Goal: Task Accomplishment & Management: Use online tool/utility

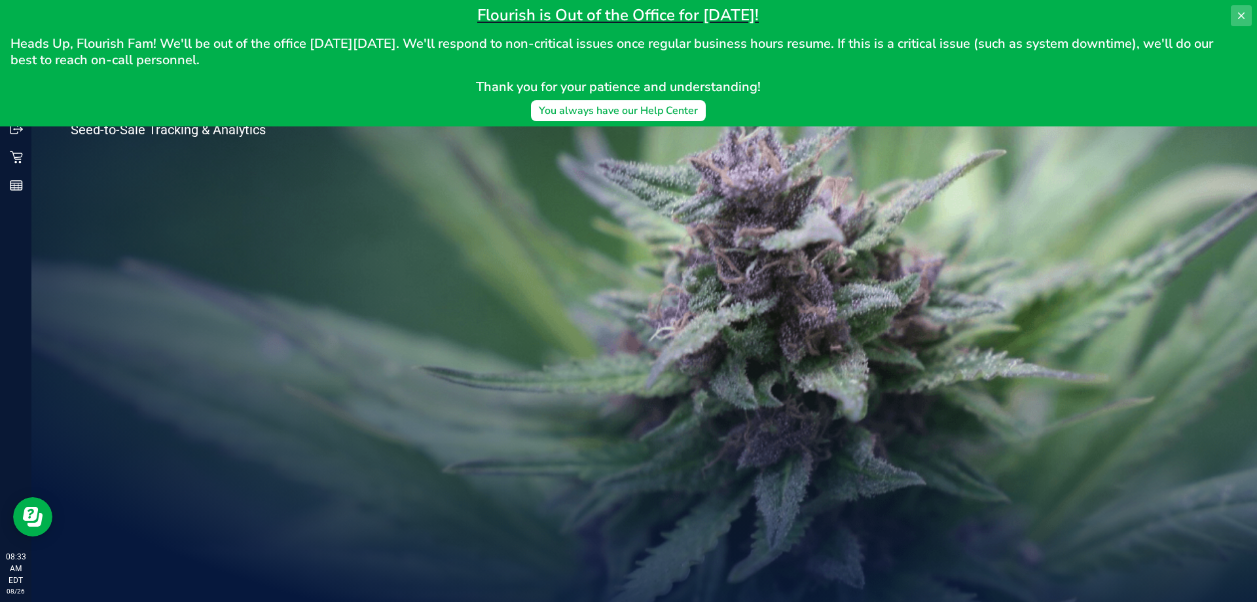
click at [1235, 18] on button at bounding box center [1241, 15] width 21 height 21
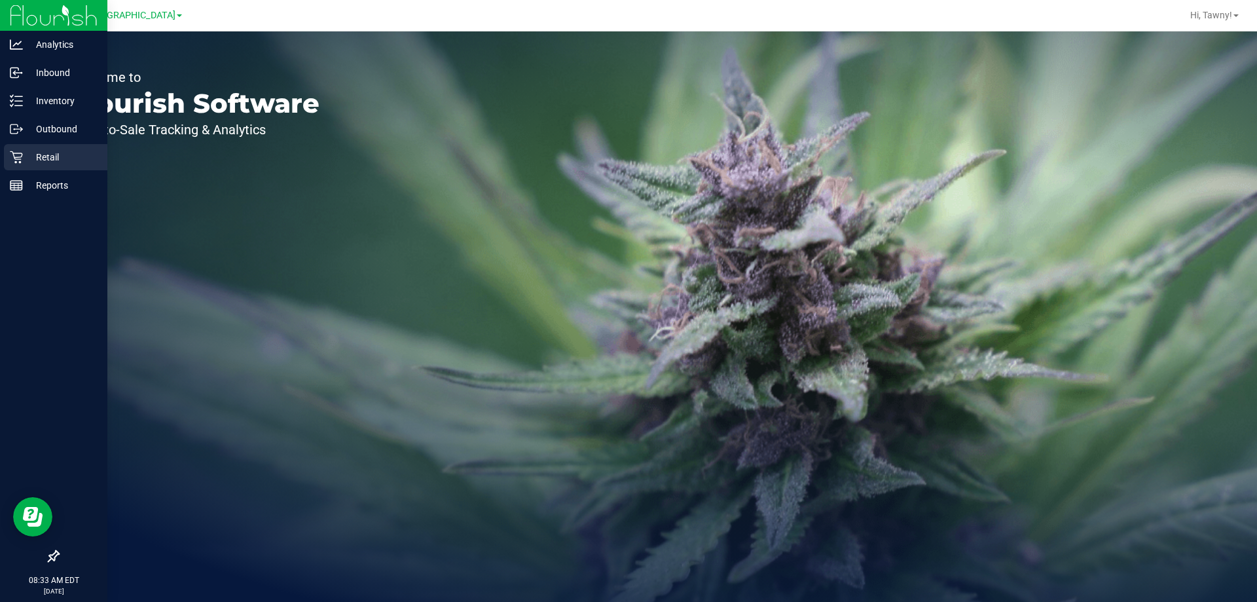
click at [31, 155] on p "Retail" at bounding box center [62, 157] width 79 height 16
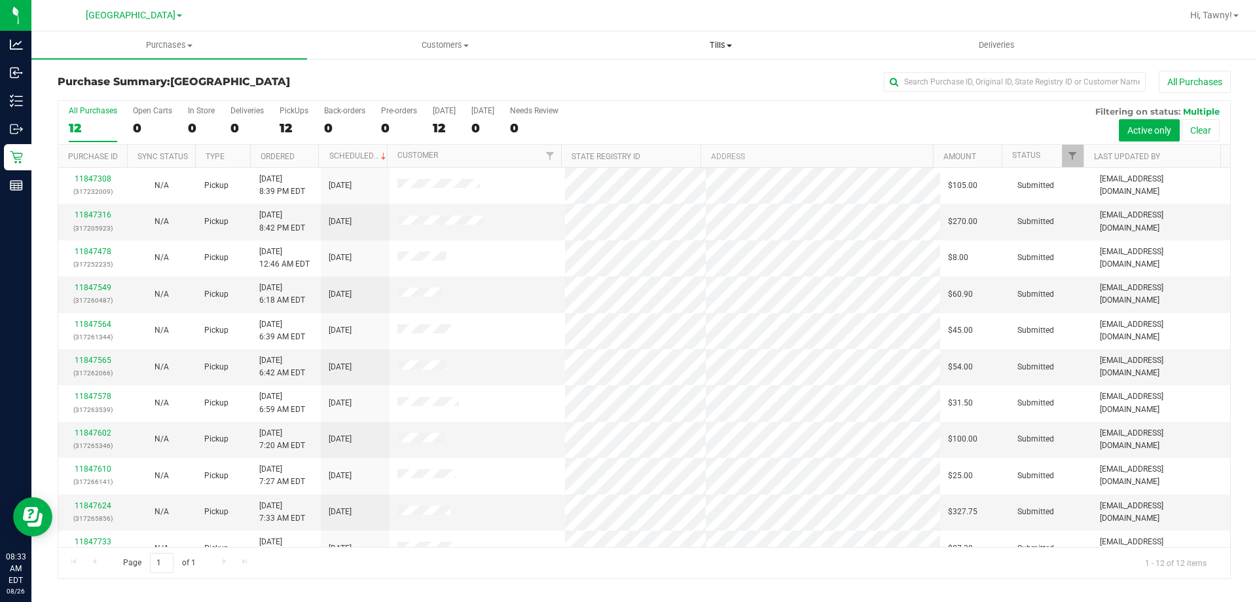
click at [724, 54] on uib-tab-heading "Tills Manage tills Reconcile e-payments" at bounding box center [721, 45] width 274 height 26
click at [671, 74] on li "Manage tills" at bounding box center [721, 79] width 276 height 16
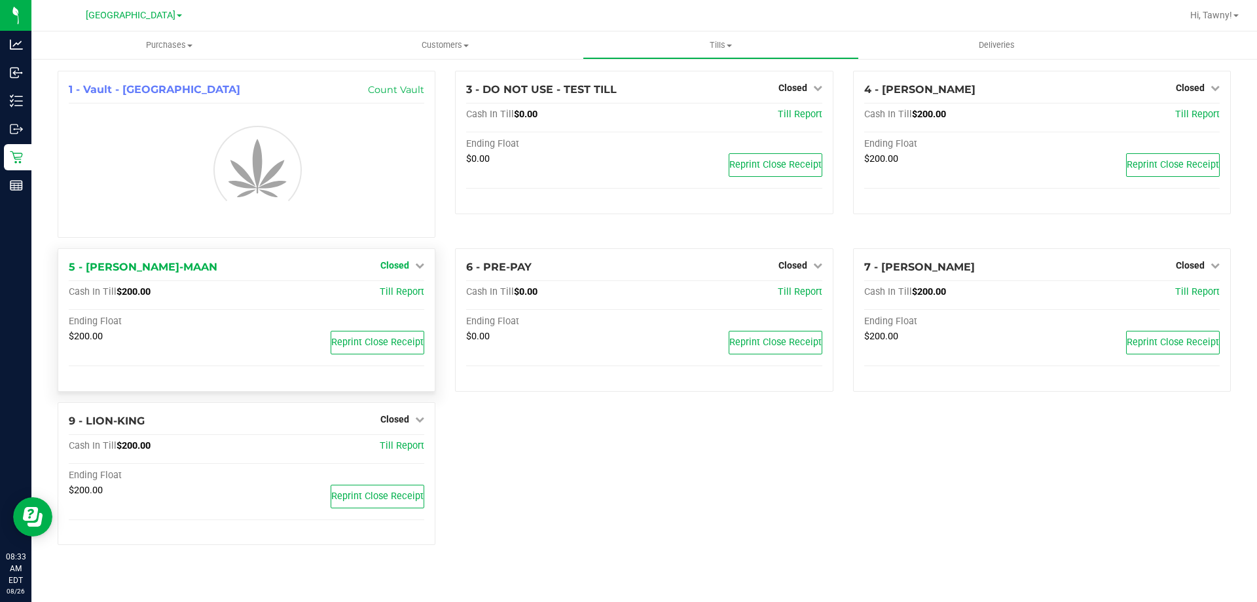
click at [396, 268] on span "Closed" at bounding box center [395, 265] width 29 height 10
click at [396, 299] on div "Open Till" at bounding box center [394, 293] width 97 height 16
click at [401, 297] on link "Open Till" at bounding box center [394, 293] width 35 height 10
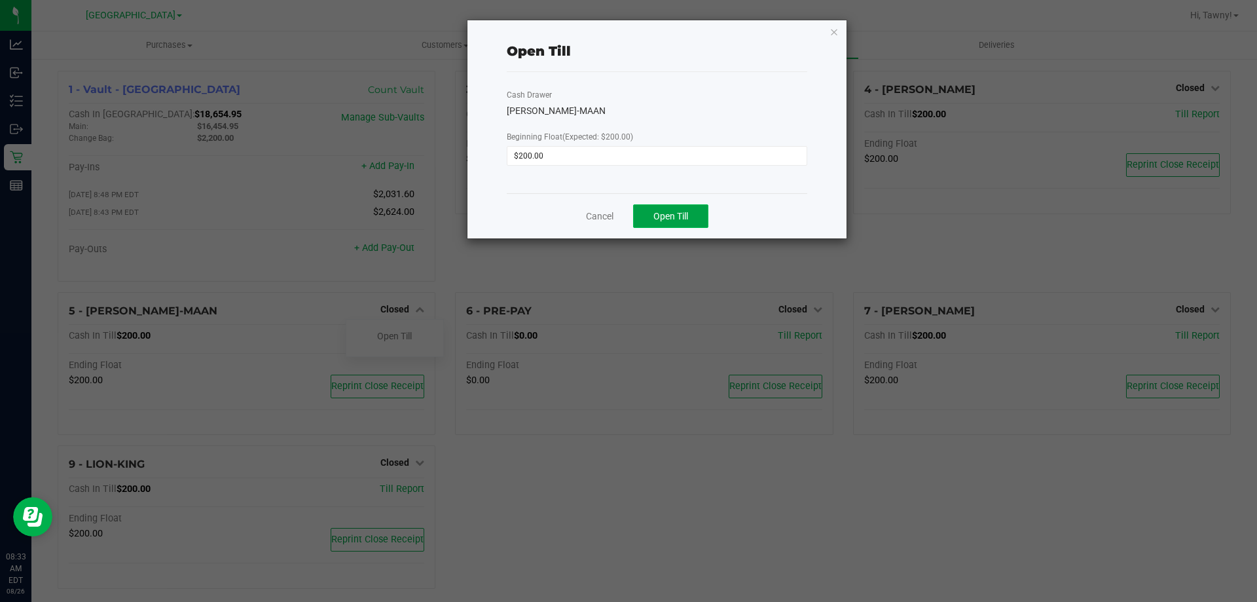
click at [694, 214] on button "Open Till" at bounding box center [670, 216] width 75 height 24
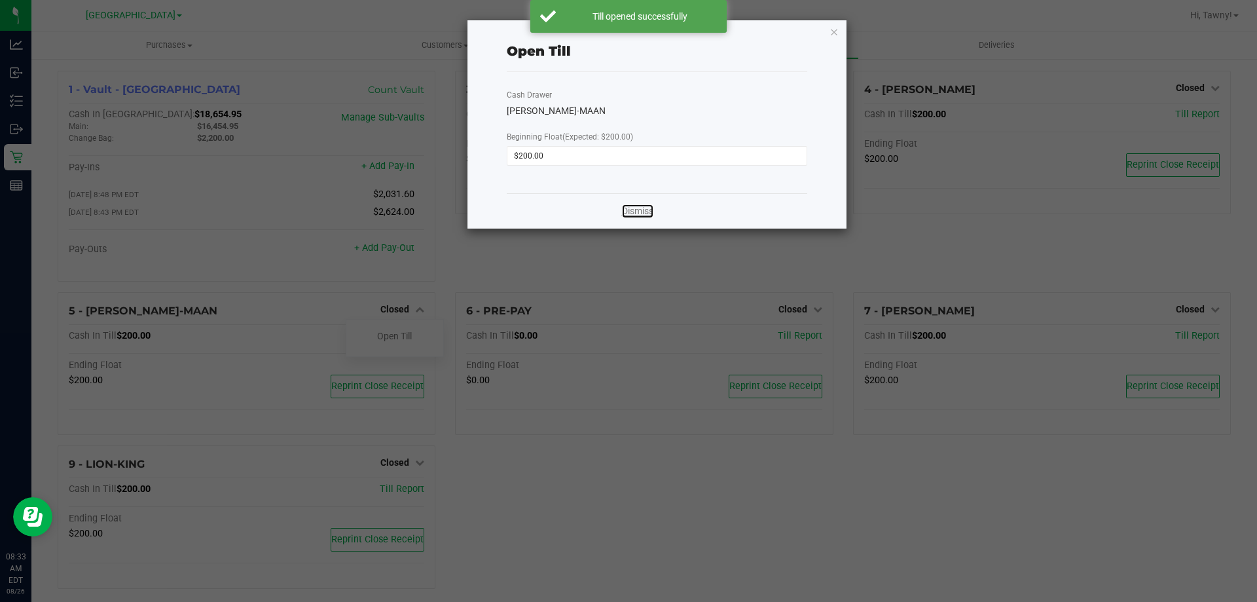
click at [646, 217] on link "Dismiss" at bounding box center [637, 211] width 31 height 14
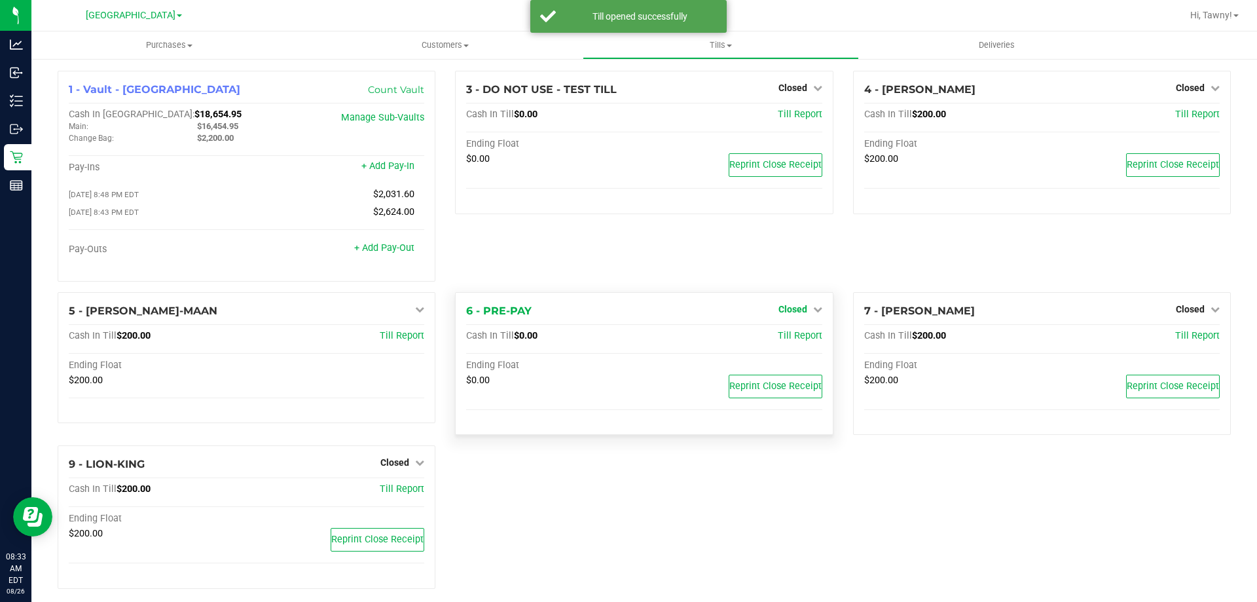
click at [783, 308] on span "Closed" at bounding box center [793, 309] width 29 height 10
click at [783, 333] on div "Open Till" at bounding box center [792, 336] width 97 height 16
click at [779, 341] on link "Open Till" at bounding box center [792, 336] width 35 height 10
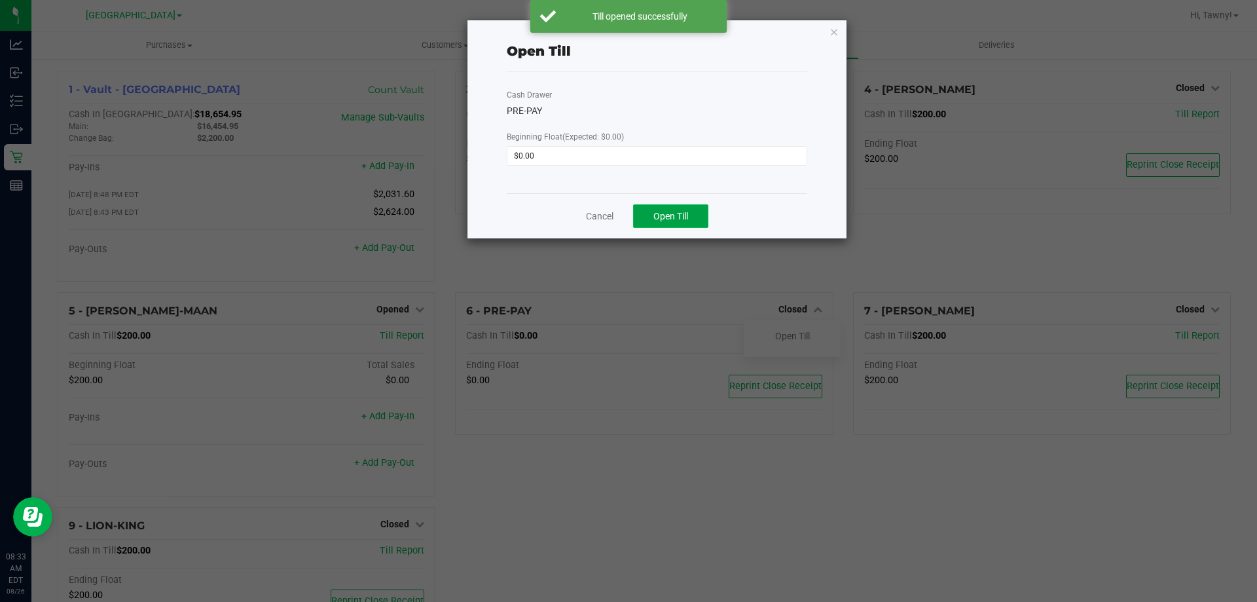
click at [699, 221] on button "Open Till" at bounding box center [670, 216] width 75 height 24
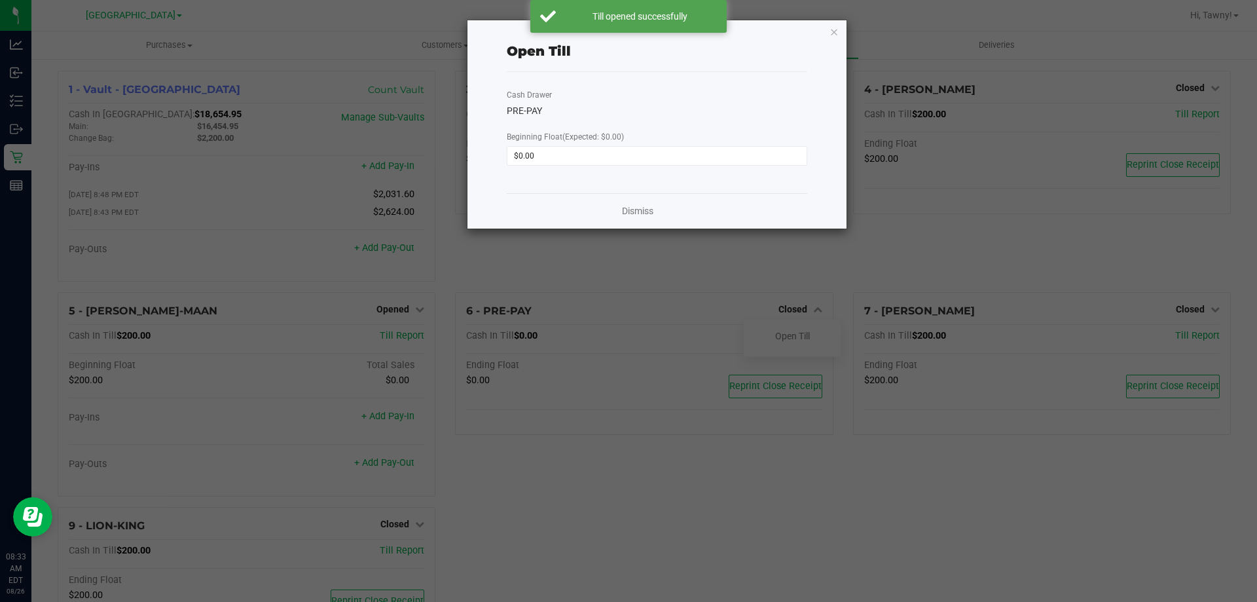
click at [660, 216] on div "Dismiss" at bounding box center [657, 210] width 301 height 35
click at [650, 215] on link "Dismiss" at bounding box center [637, 211] width 31 height 14
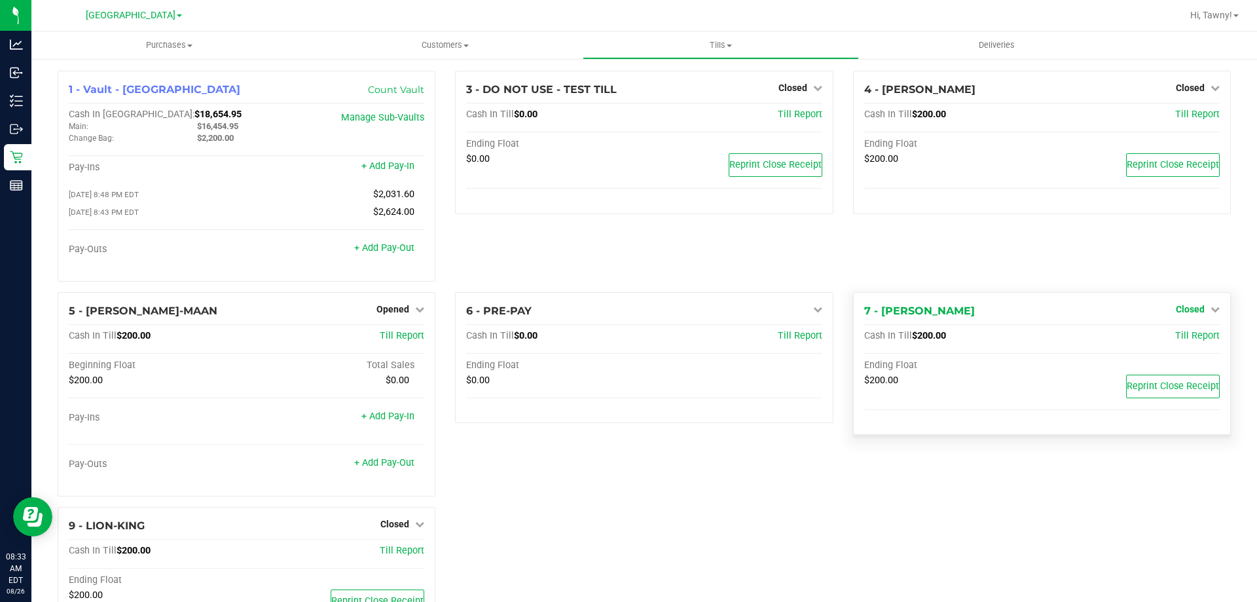
click at [1185, 310] on span "Closed" at bounding box center [1190, 309] width 29 height 10
click at [1183, 339] on link "Open Till" at bounding box center [1190, 336] width 35 height 10
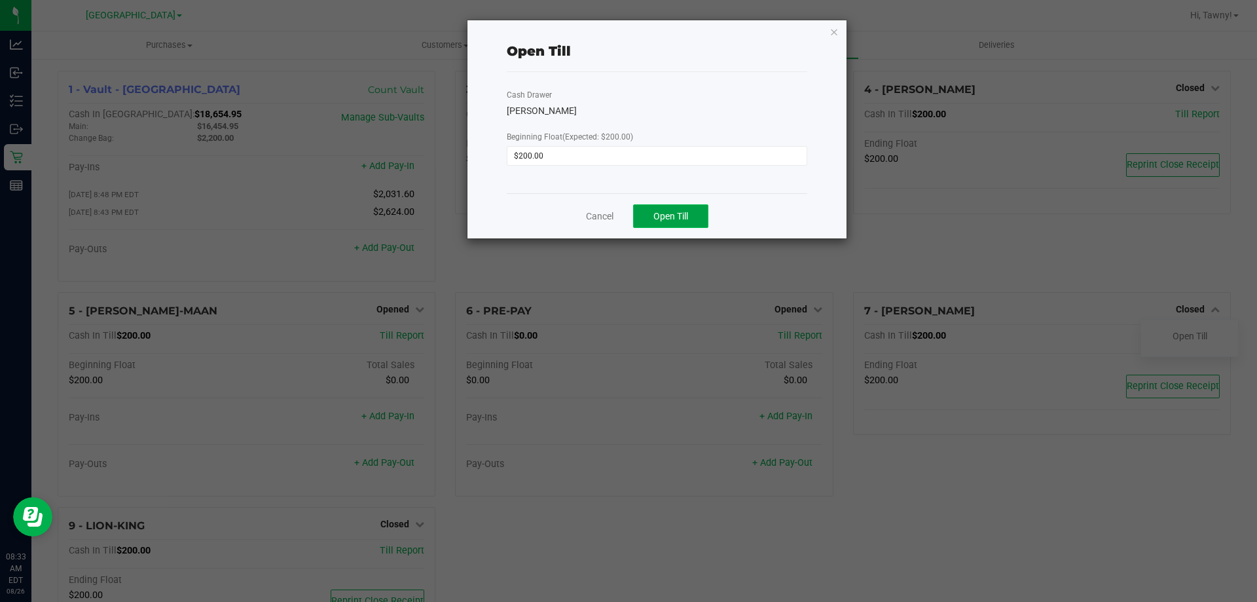
click at [677, 216] on span "Open Till" at bounding box center [671, 216] width 35 height 10
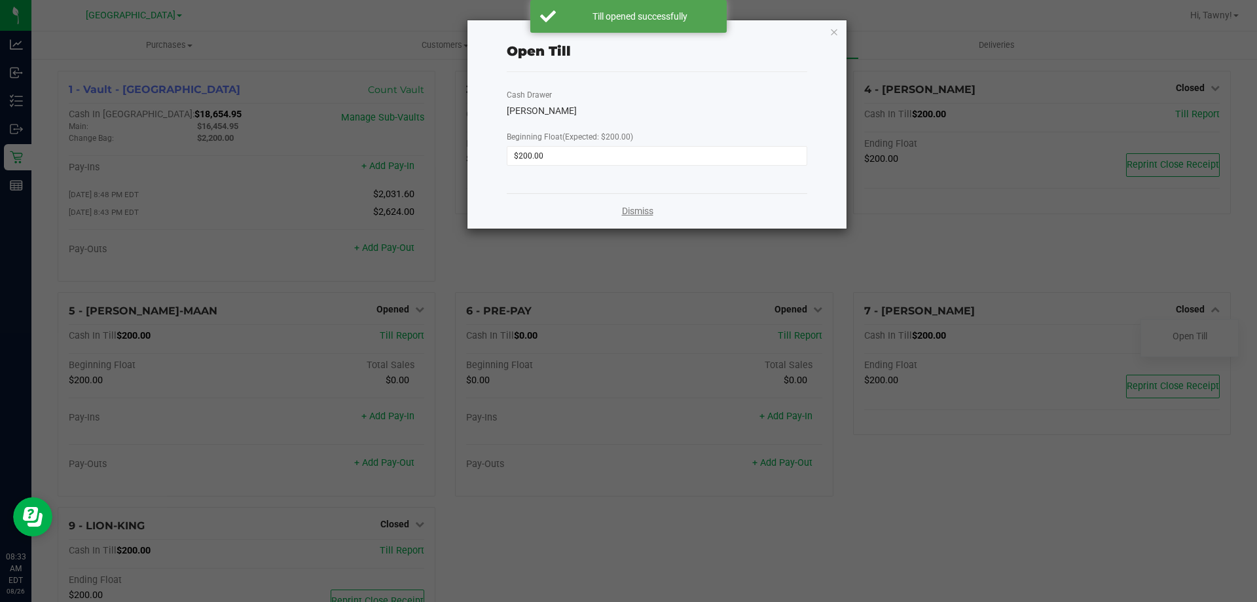
click at [645, 213] on link "Dismiss" at bounding box center [637, 211] width 31 height 14
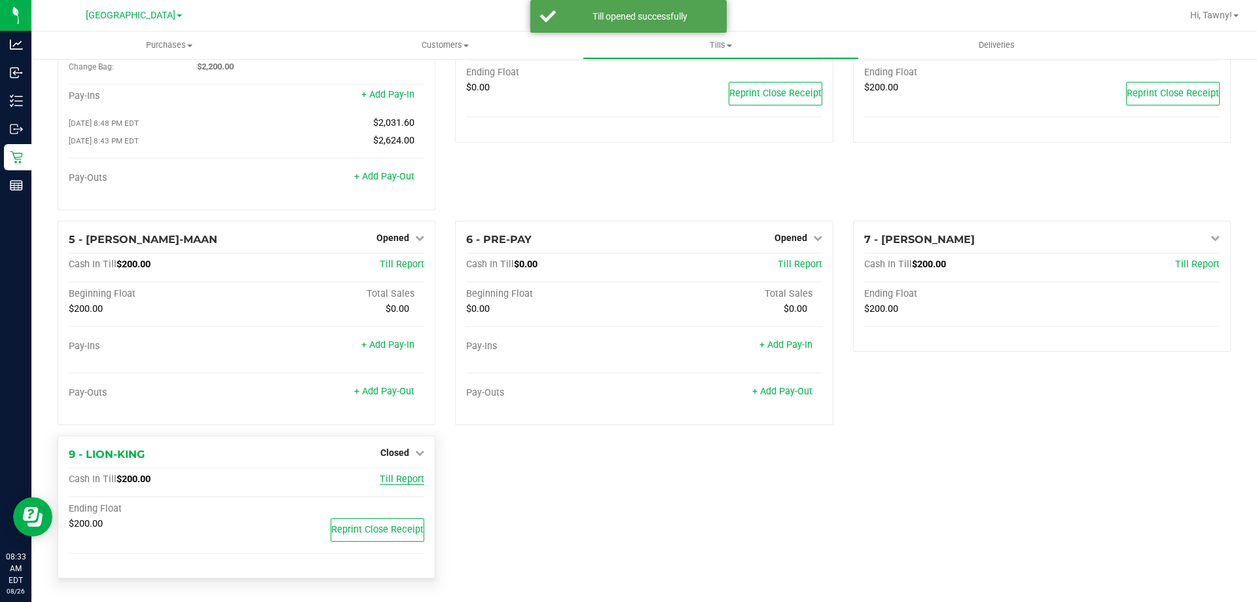
scroll to position [74, 0]
click at [390, 455] on span "Closed" at bounding box center [395, 452] width 29 height 10
click at [397, 475] on link "Open Till" at bounding box center [394, 479] width 35 height 10
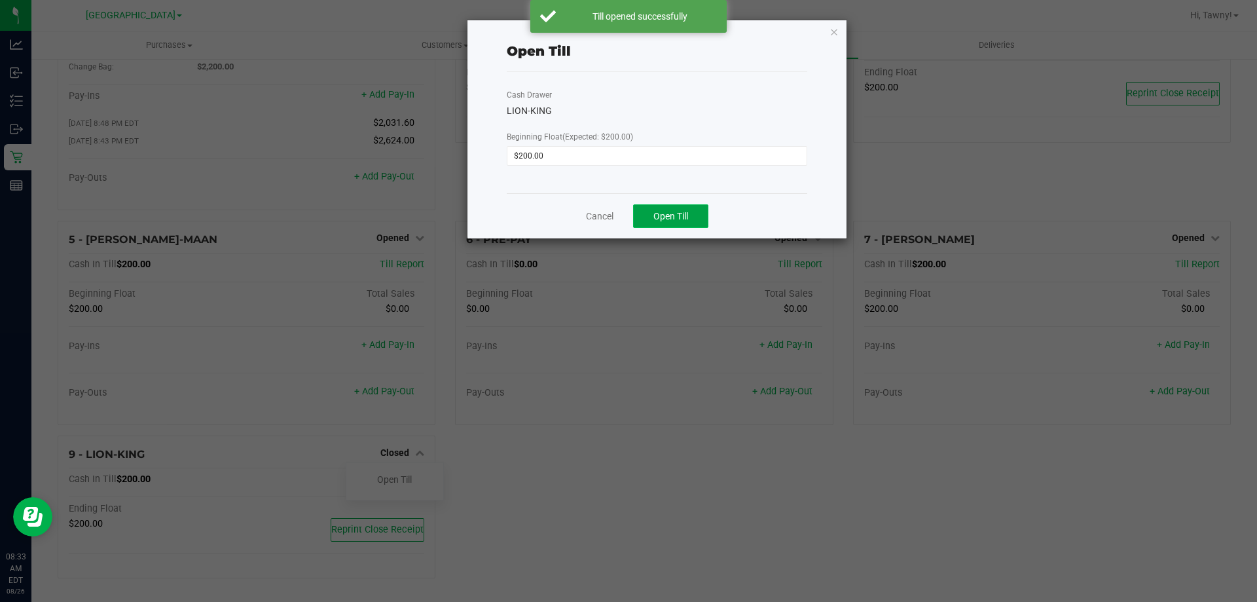
click at [684, 219] on span "Open Till" at bounding box center [671, 216] width 35 height 10
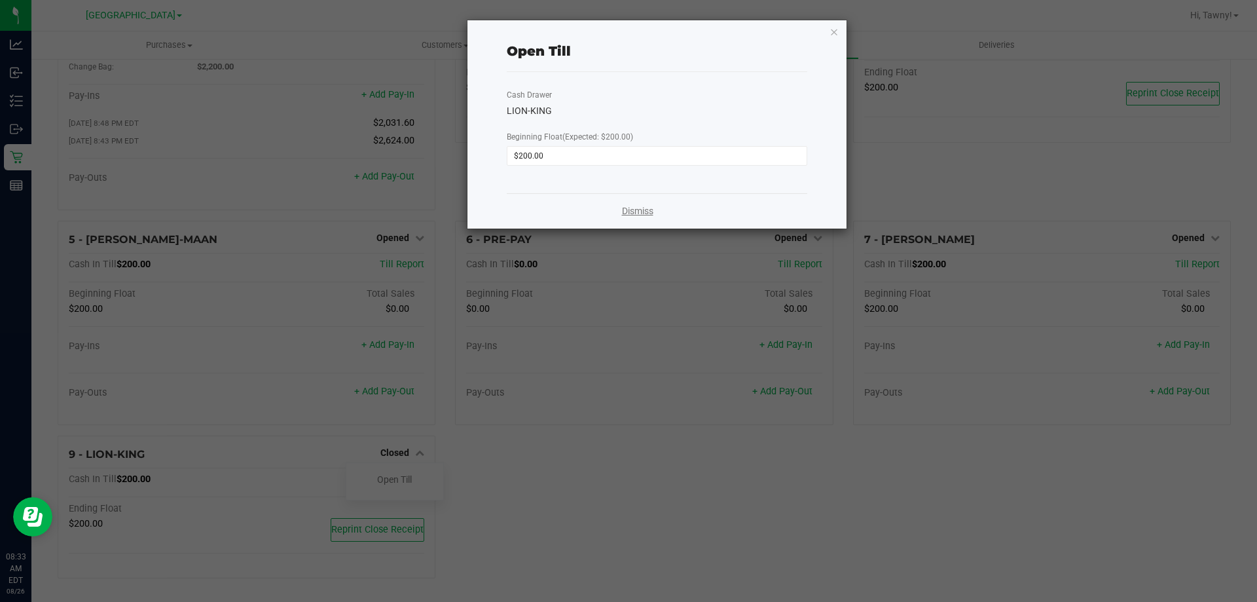
click at [652, 205] on link "Dismiss" at bounding box center [637, 211] width 31 height 14
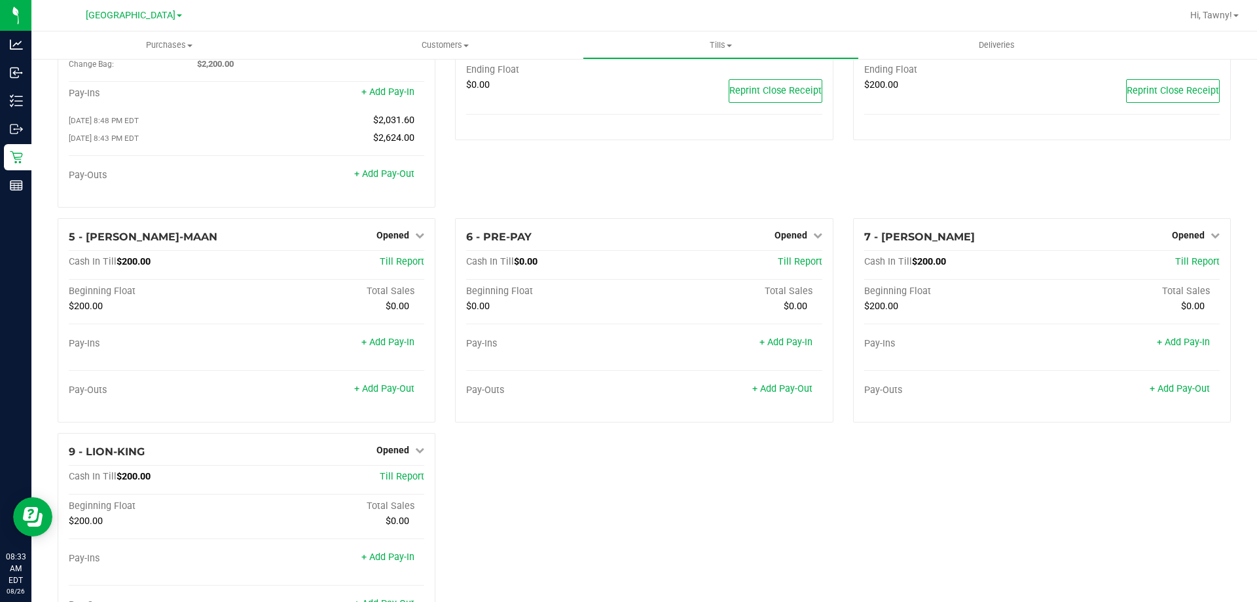
click at [492, 184] on div "3 - DO NOT USE - TEST TILL Closed Open Till Cash In Till $0.00 Till Report Endi…" at bounding box center [644, 107] width 398 height 221
